Goal: Transaction & Acquisition: Download file/media

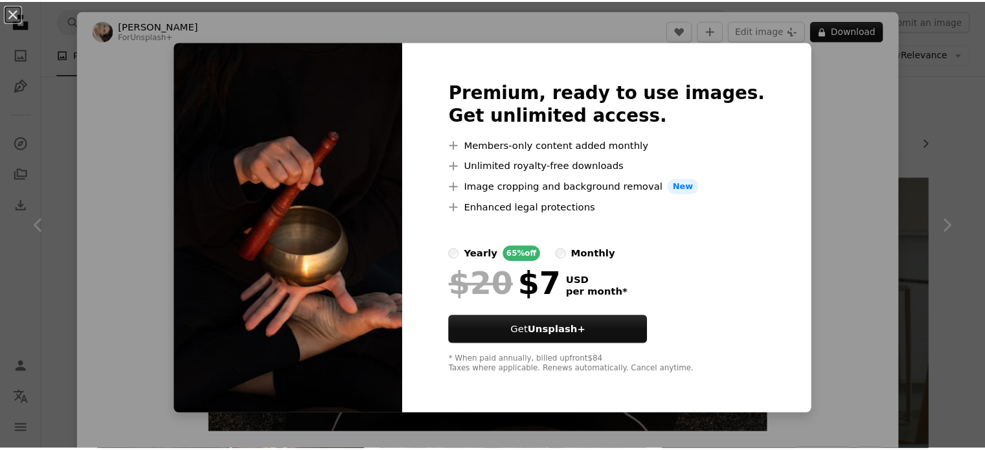
scroll to position [1697, 0]
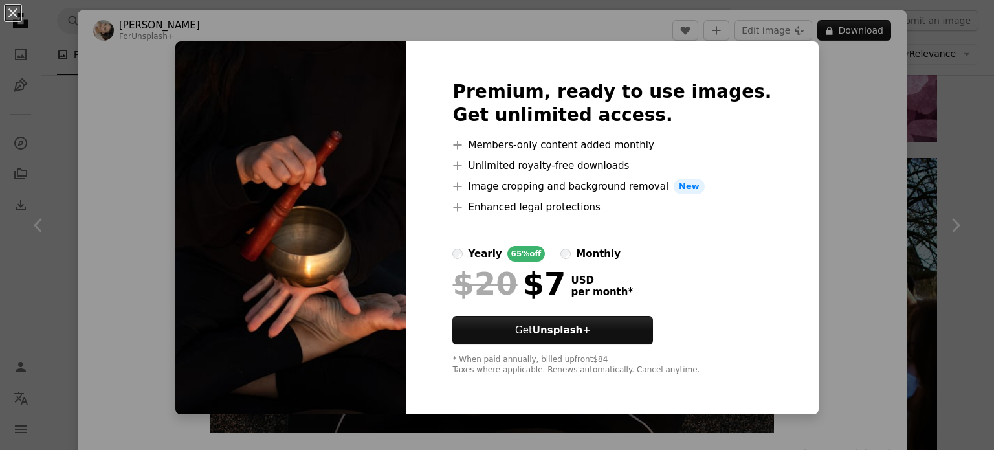
click at [55, 192] on div "An X shape Premium, ready to use images. Get unlimited access. A plus sign Memb…" at bounding box center [497, 225] width 994 height 450
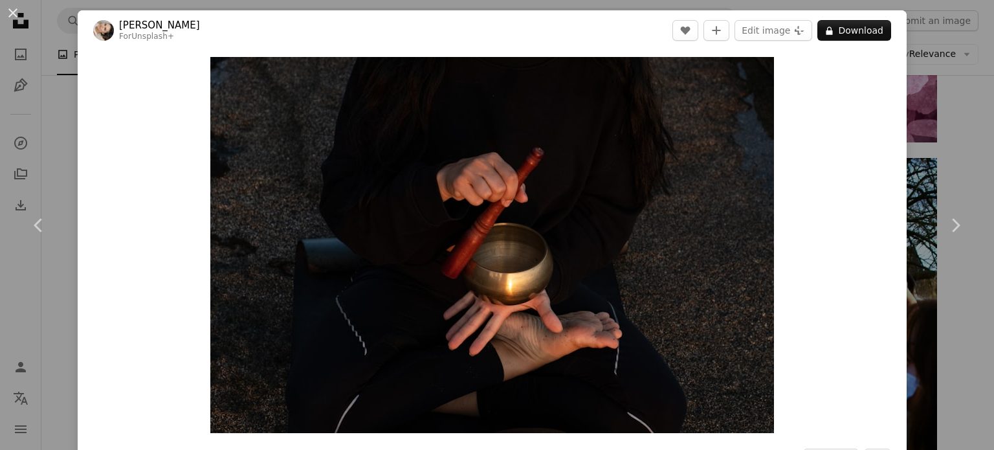
click at [934, 140] on div "An X shape Chevron left Chevron right [PERSON_NAME] For Unsplash+ A heart A plu…" at bounding box center [497, 225] width 994 height 450
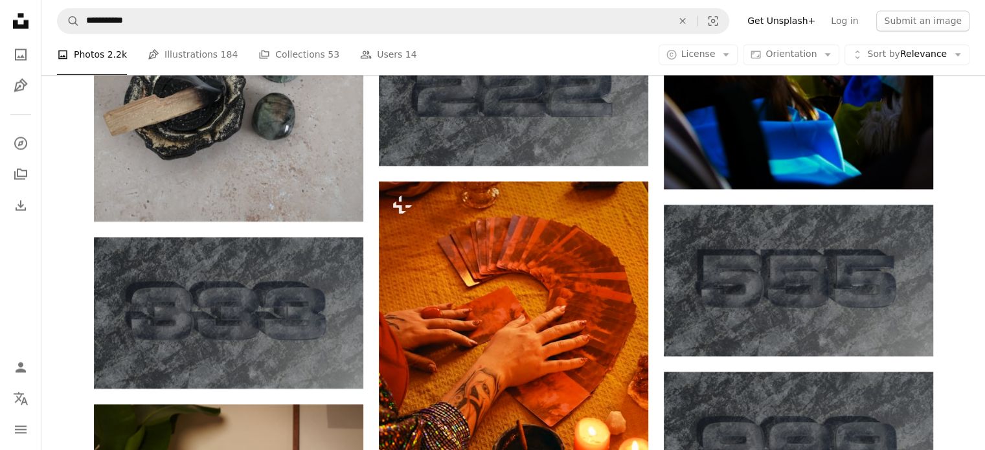
scroll to position [2184, 0]
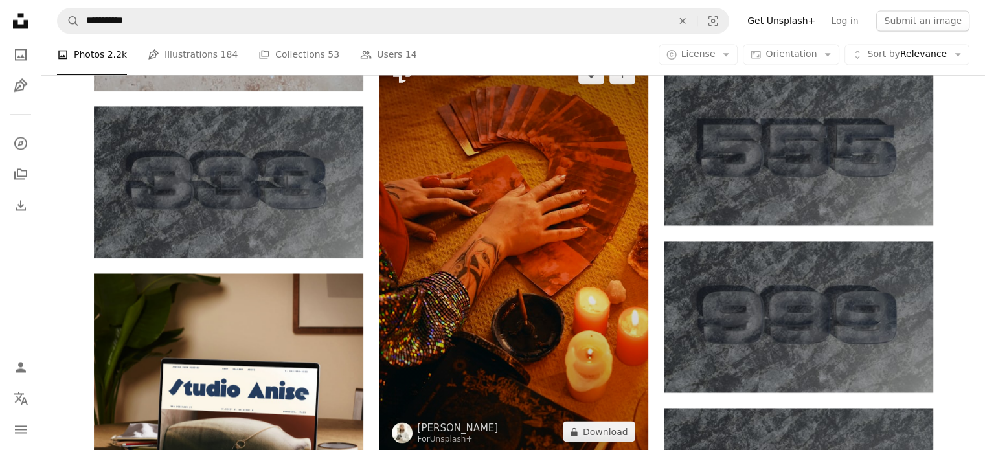
click at [471, 267] on img at bounding box center [513, 252] width 269 height 404
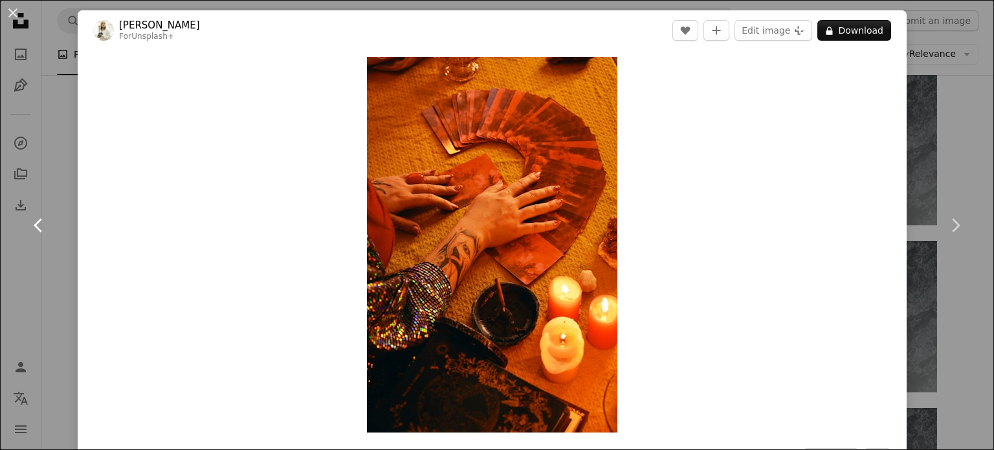
click at [0, 269] on link "Chevron left" at bounding box center [39, 225] width 78 height 124
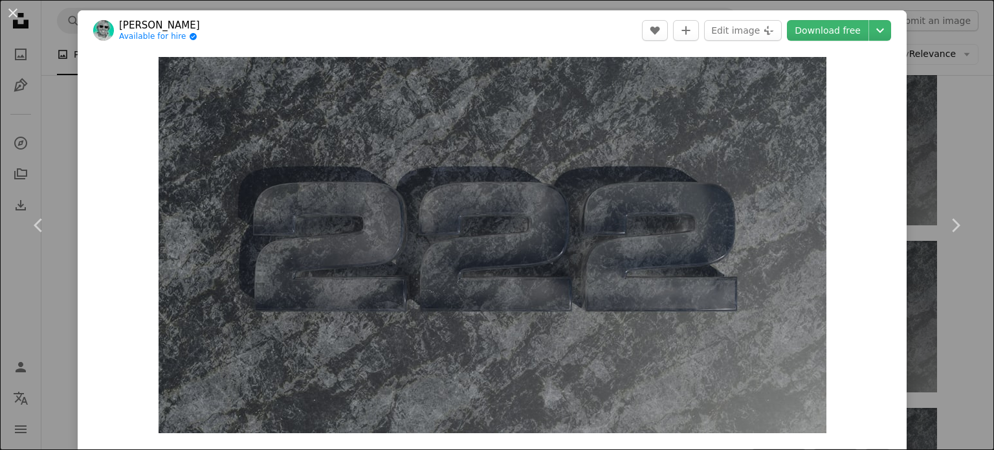
click at [28, 335] on div "An X shape Chevron left Chevron right [PERSON_NAME] Available for hire A checkm…" at bounding box center [497, 225] width 994 height 450
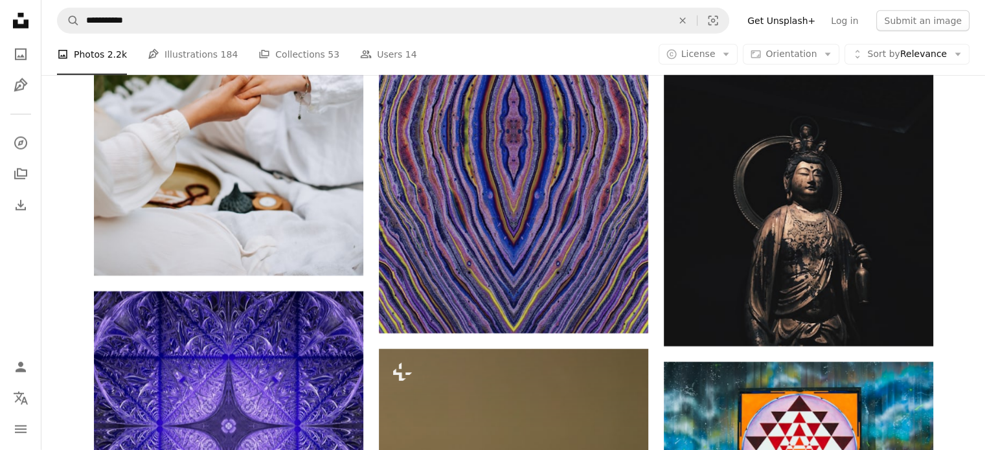
scroll to position [3545, 0]
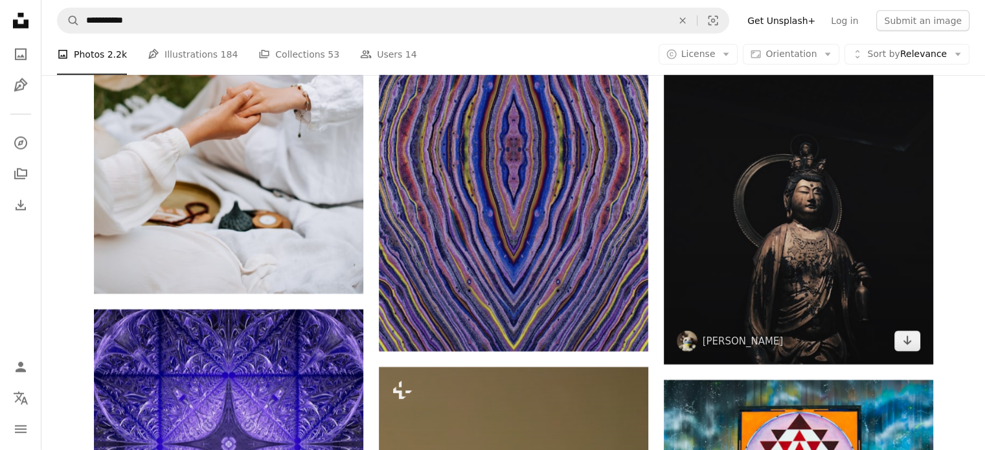
click at [821, 232] on img at bounding box center [798, 184] width 269 height 359
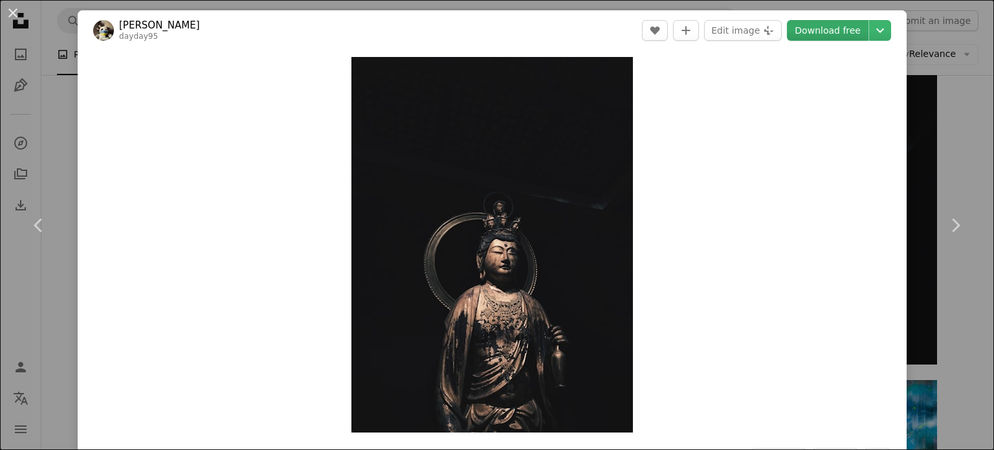
click at [814, 30] on link "Download free" at bounding box center [828, 30] width 82 height 21
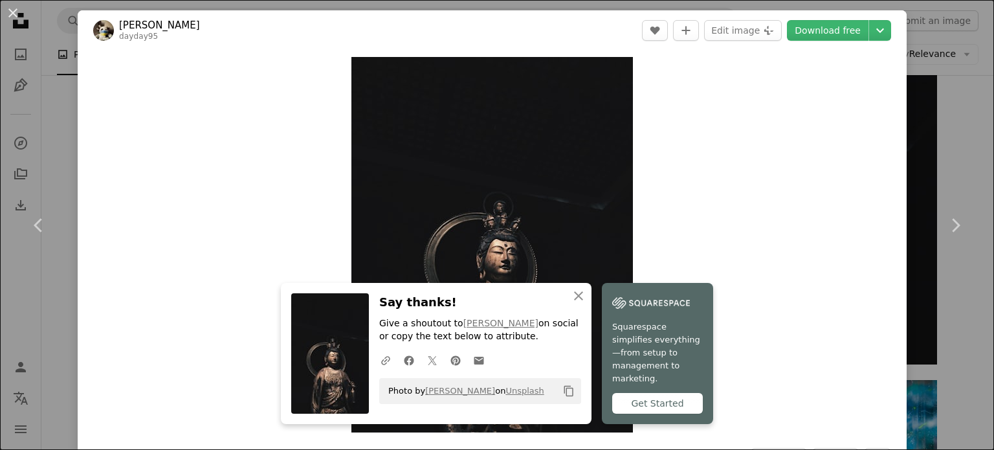
click at [765, 288] on div "Zoom in" at bounding box center [492, 244] width 829 height 388
click at [946, 181] on link "Chevron right" at bounding box center [956, 225] width 78 height 124
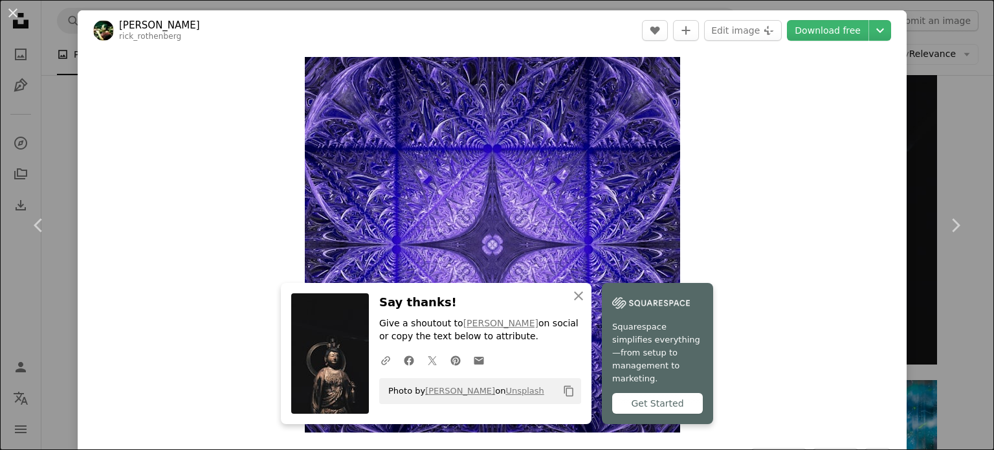
click at [740, 241] on div "Zoom in" at bounding box center [492, 244] width 829 height 388
click at [573, 304] on icon "An X shape" at bounding box center [579, 296] width 16 height 16
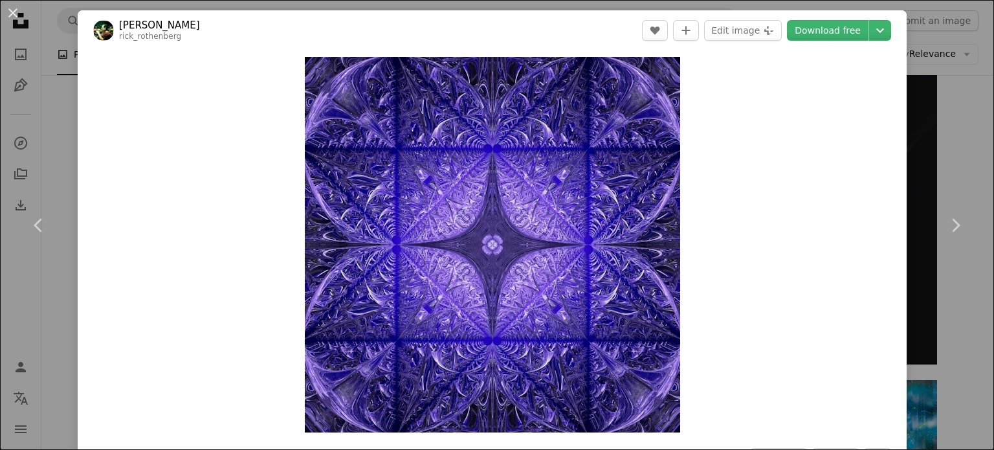
click at [950, 374] on div "An X shape Chevron left Chevron right [PERSON_NAME] rick_rothenberg A heart A p…" at bounding box center [497, 225] width 994 height 450
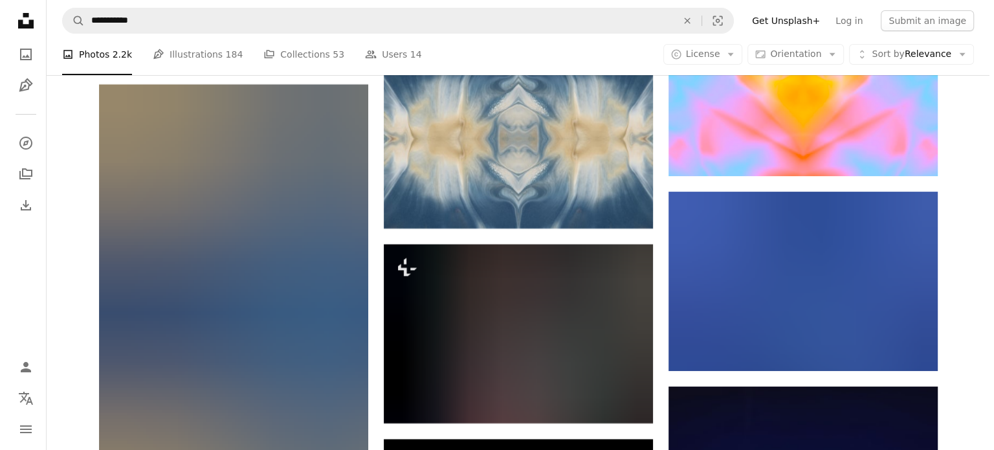
scroll to position [5513, 0]
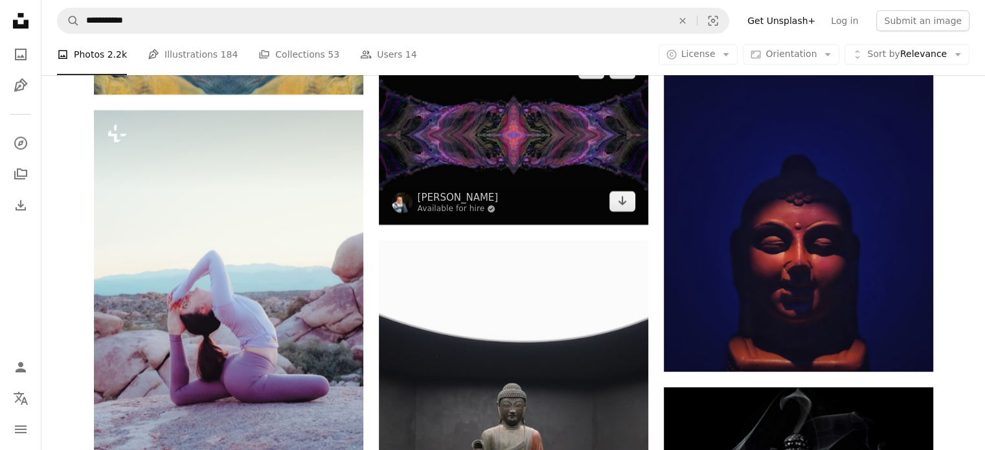
click at [535, 174] on img at bounding box center [513, 134] width 269 height 179
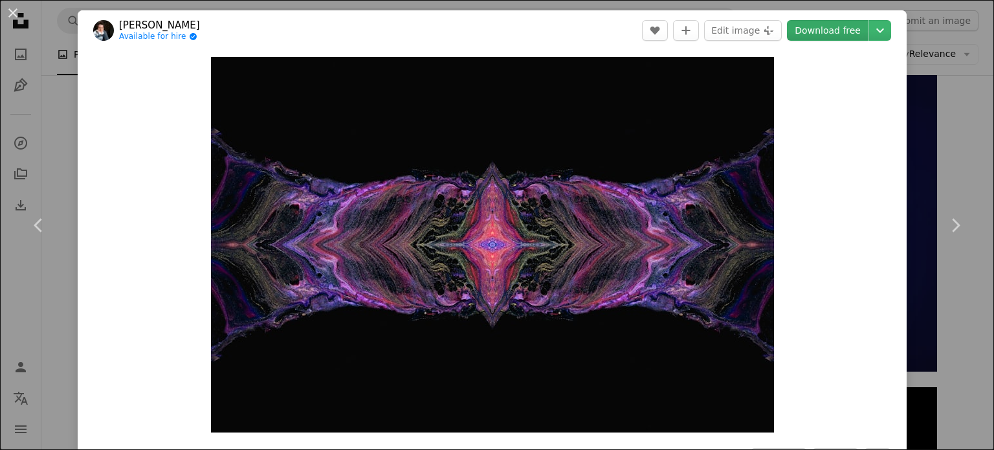
click at [809, 30] on link "Download free" at bounding box center [828, 30] width 82 height 21
